Goal: Find specific page/section: Find specific page/section

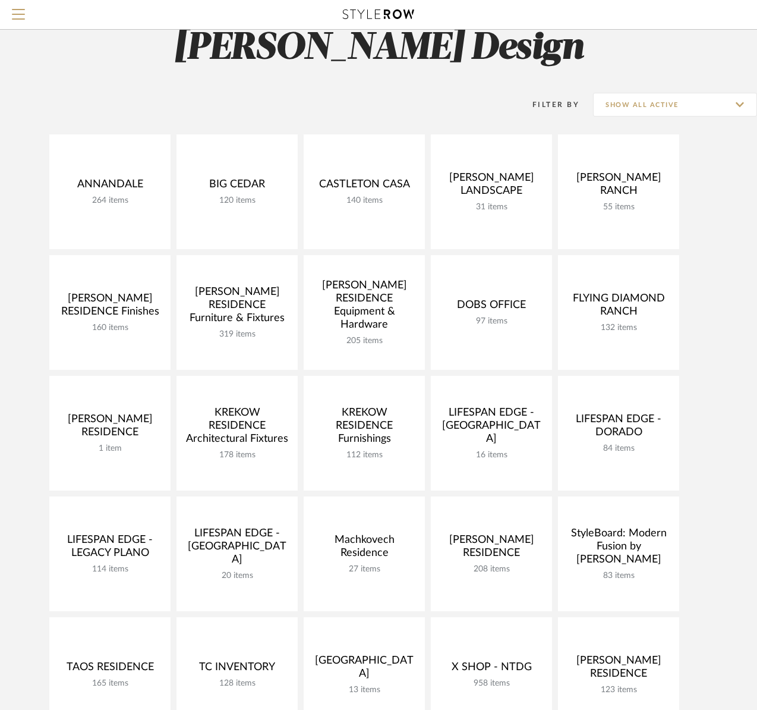
scroll to position [34, 0]
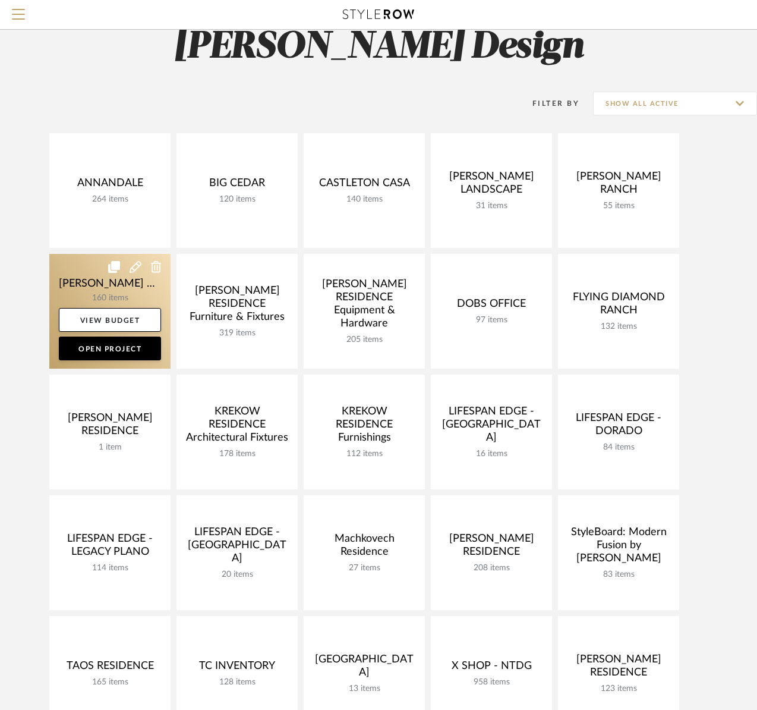
click at [84, 286] on link at bounding box center [109, 311] width 121 height 115
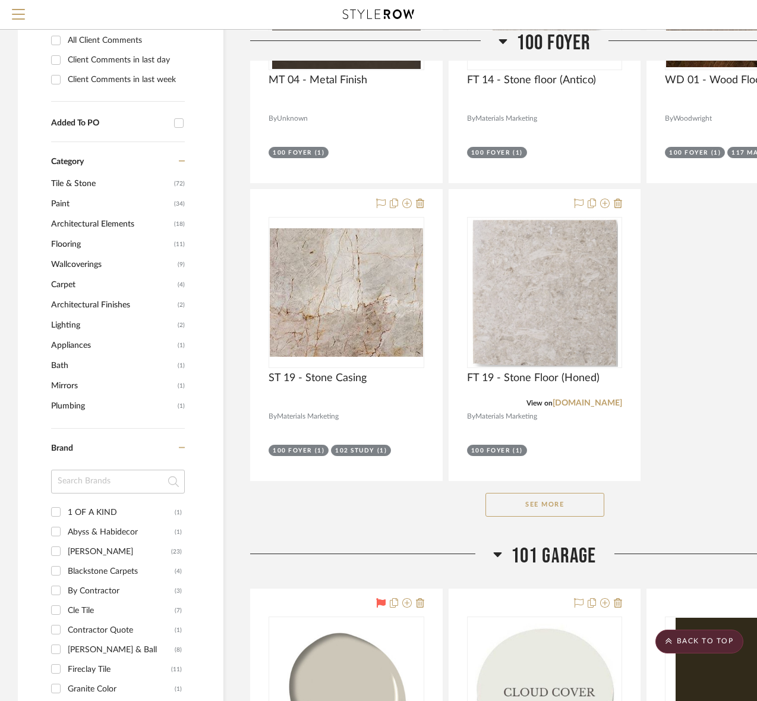
scroll to position [940, 0]
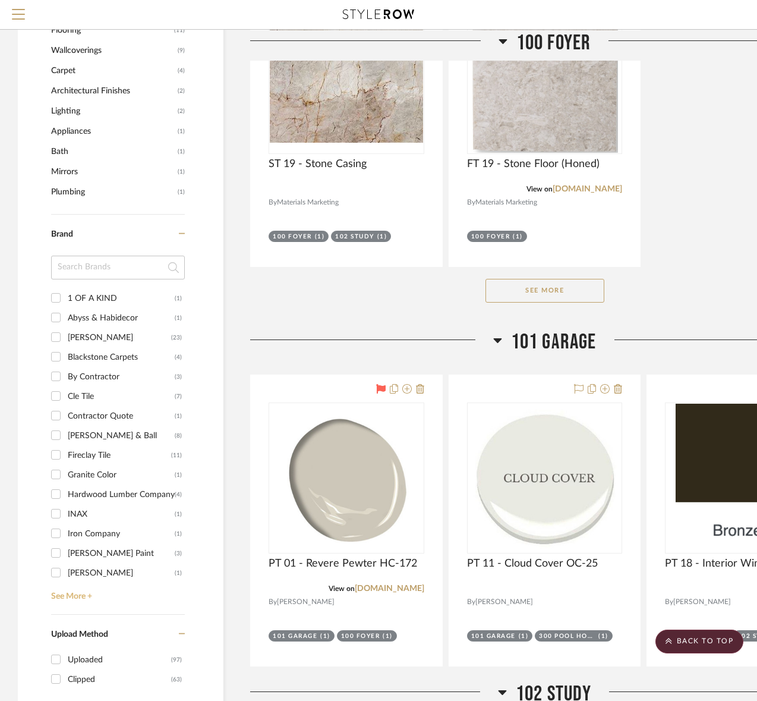
click at [73, 593] on link "See More +" at bounding box center [116, 592] width 137 height 19
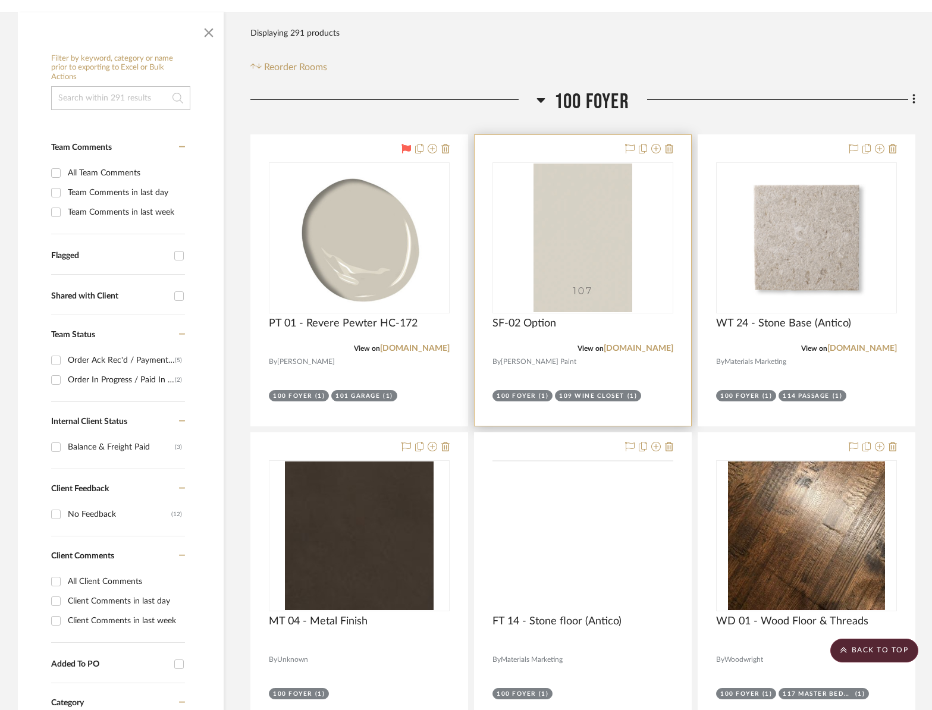
scroll to position [0, 0]
